Goal: Transaction & Acquisition: Purchase product/service

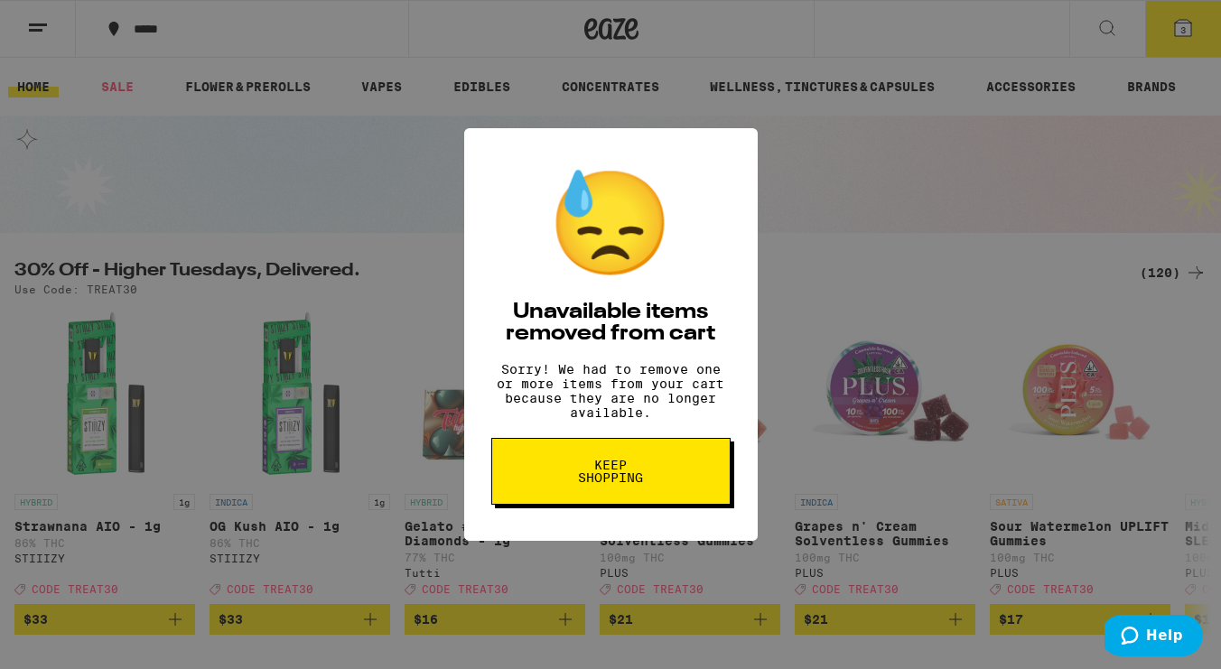
click at [666, 497] on button "Keep Shopping" at bounding box center [610, 471] width 239 height 67
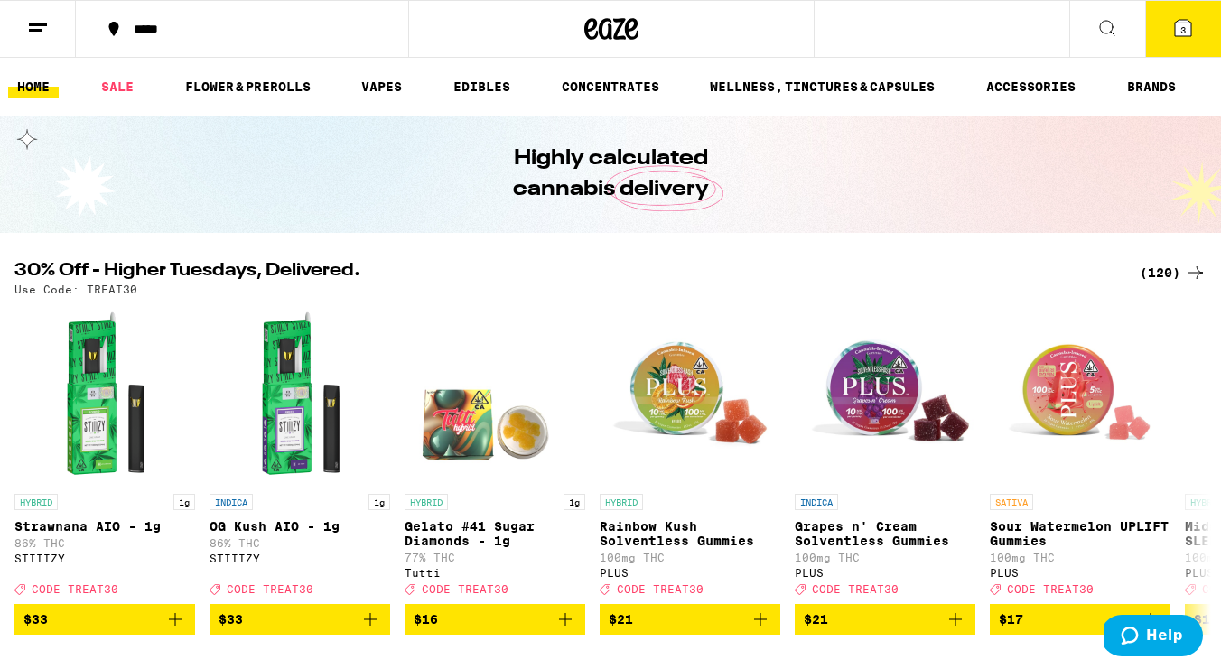
click at [1179, 39] on button "3" at bounding box center [1183, 29] width 76 height 56
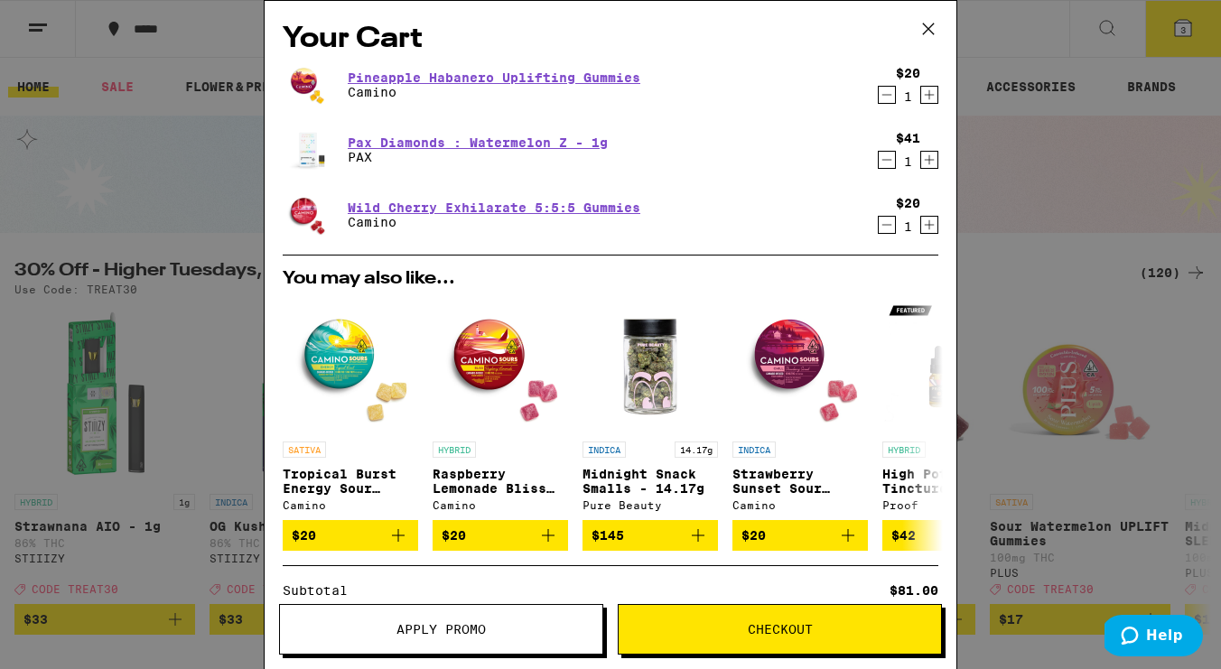
click at [933, 25] on icon at bounding box center [928, 28] width 27 height 27
